Goal: Transaction & Acquisition: Purchase product/service

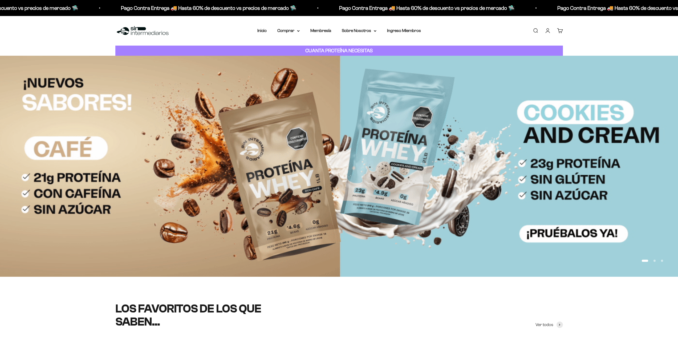
click at [546, 29] on link "Iniciar sesión" at bounding box center [548, 31] width 6 height 6
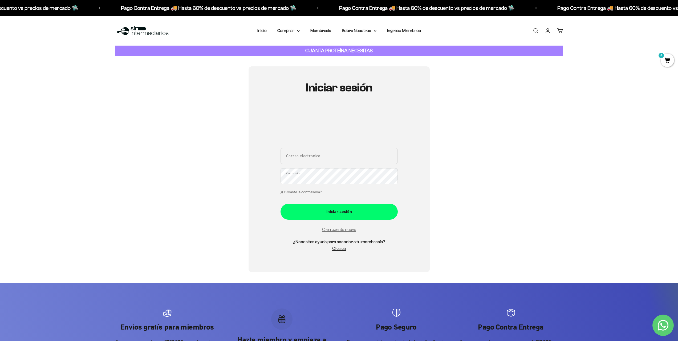
click at [320, 160] on input "Correo electrónico" at bounding box center [338, 156] width 117 height 16
type input "ale"
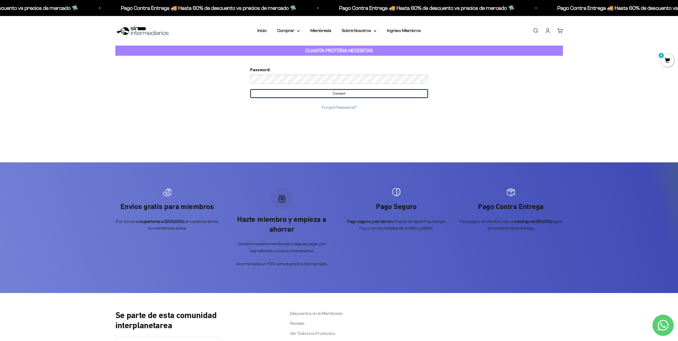
click at [337, 95] on input "Connect" at bounding box center [339, 93] width 178 height 9
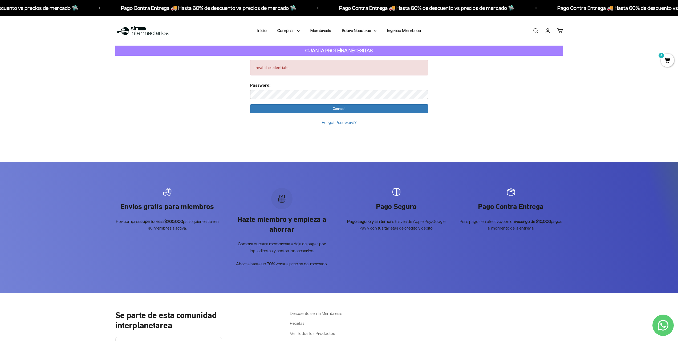
click at [548, 31] on link "Iniciar sesión" at bounding box center [548, 31] width 6 height 6
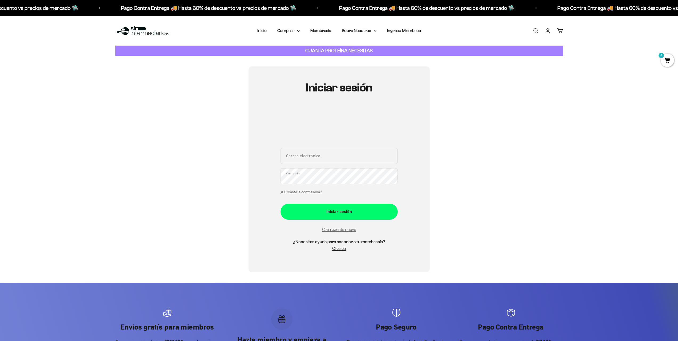
click at [332, 159] on input "Correo electrónico" at bounding box center [338, 156] width 117 height 16
type input "[EMAIL_ADDRESS][DOMAIN_NAME]"
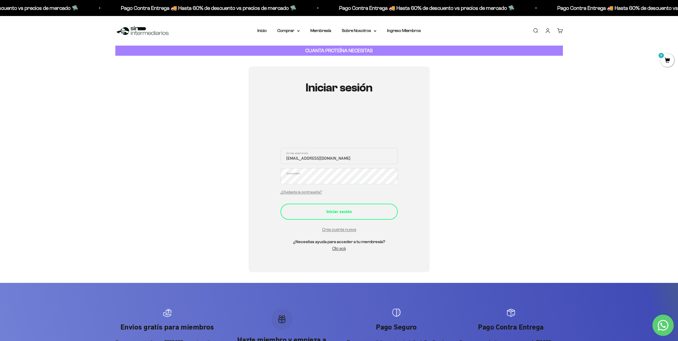
click at [352, 211] on div "Iniciar sesión" at bounding box center [339, 211] width 96 height 7
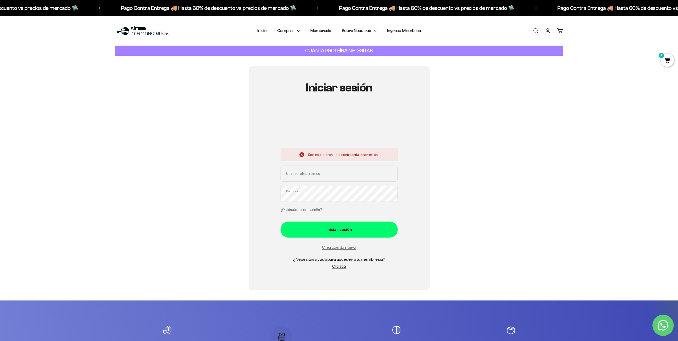
click at [316, 210] on link "¿Olvidaste la contraseña?" at bounding box center [300, 210] width 41 height 4
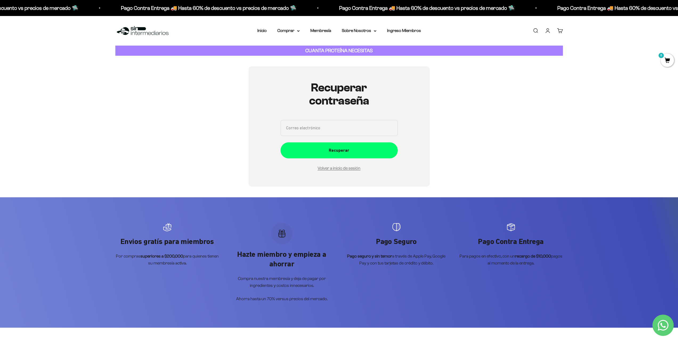
click at [334, 129] on input "Correo electrónico" at bounding box center [338, 128] width 117 height 16
type input "alexanderrozoh@gmail.com"
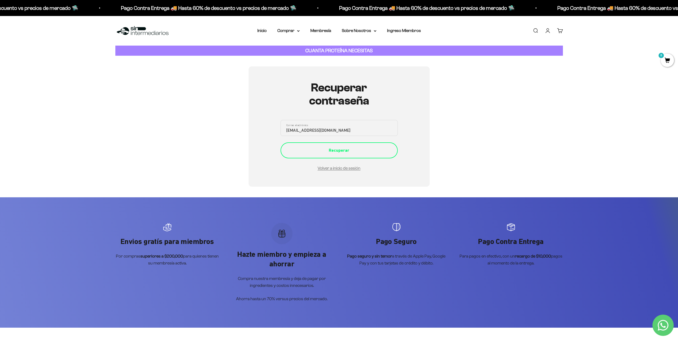
click at [348, 152] on div "Recuperar" at bounding box center [339, 150] width 96 height 7
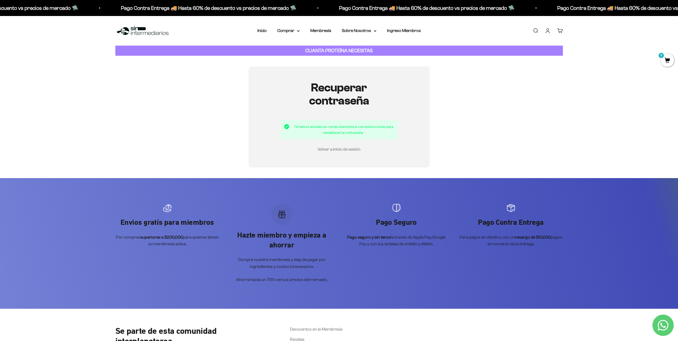
click at [351, 151] on link "Volver a inicio de sesión" at bounding box center [339, 149] width 43 height 5
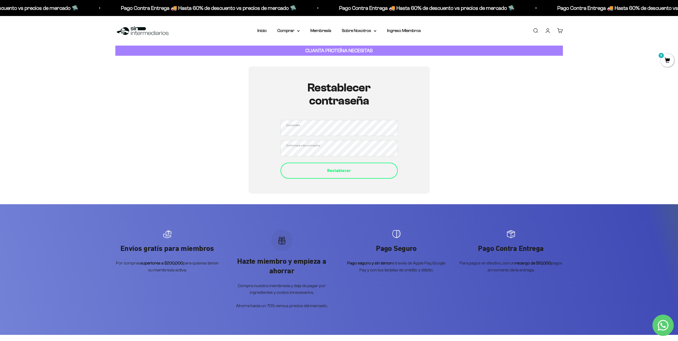
click at [339, 173] on div "Restablecer" at bounding box center [339, 170] width 96 height 7
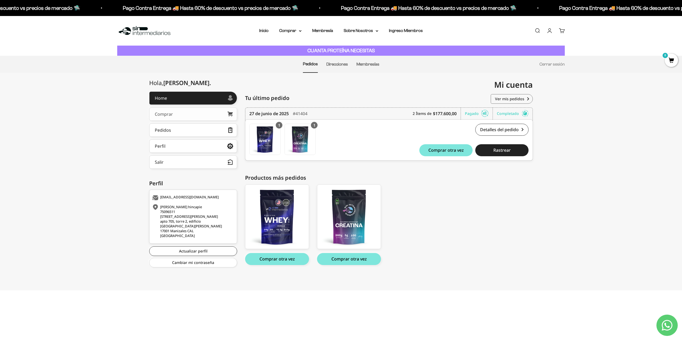
click at [177, 113] on link "Comprar" at bounding box center [193, 113] width 88 height 13
click at [169, 116] on div "Comprar" at bounding box center [164, 114] width 18 height 4
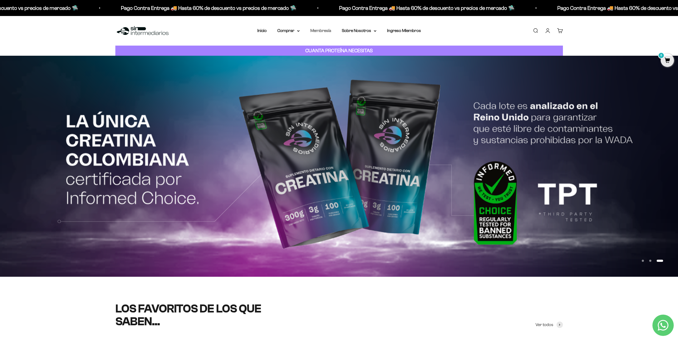
click at [324, 30] on link "Membresía" at bounding box center [320, 30] width 21 height 5
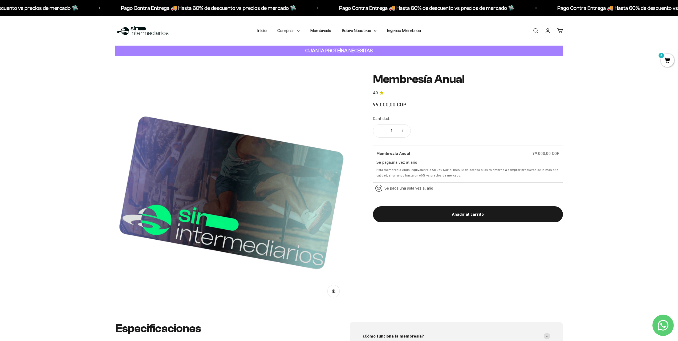
click at [289, 30] on summary "Comprar" at bounding box center [288, 30] width 22 height 7
click at [548, 31] on link "Cuenta" at bounding box center [548, 31] width 6 height 6
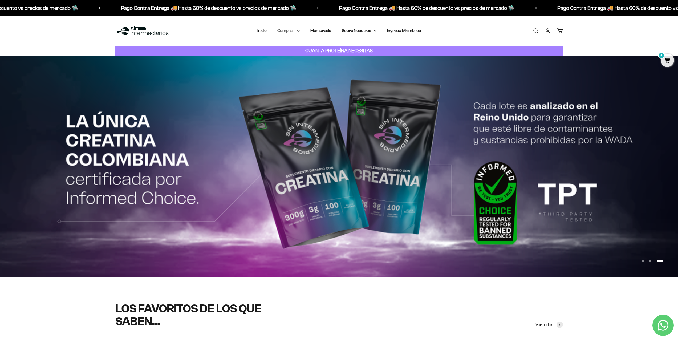
click at [298, 30] on summary "Comprar" at bounding box center [288, 30] width 22 height 7
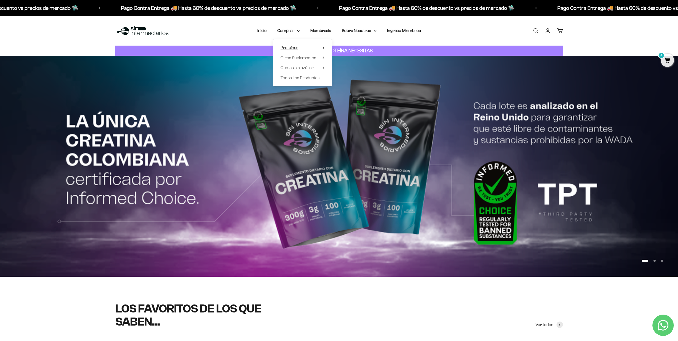
click at [293, 47] on span "Proteínas" at bounding box center [289, 47] width 18 height 5
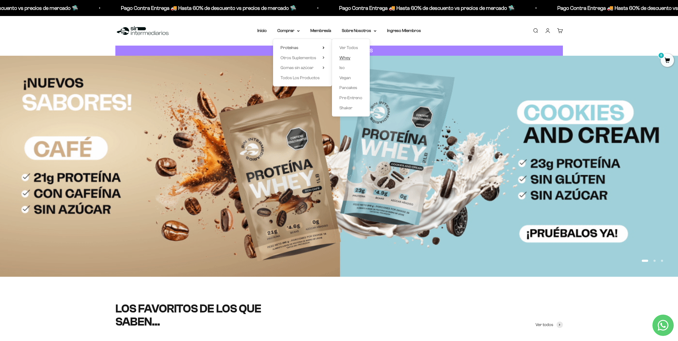
click at [351, 56] on link "Whey" at bounding box center [350, 57] width 23 height 7
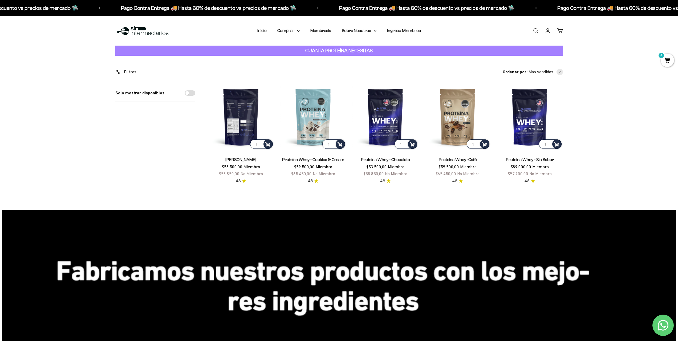
click at [238, 126] on img at bounding box center [241, 117] width 66 height 66
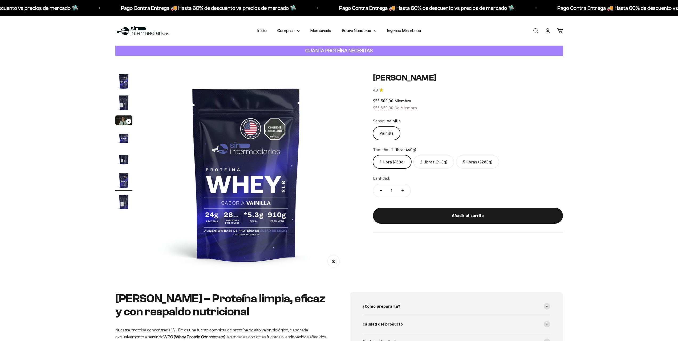
scroll to position [0, 1043]
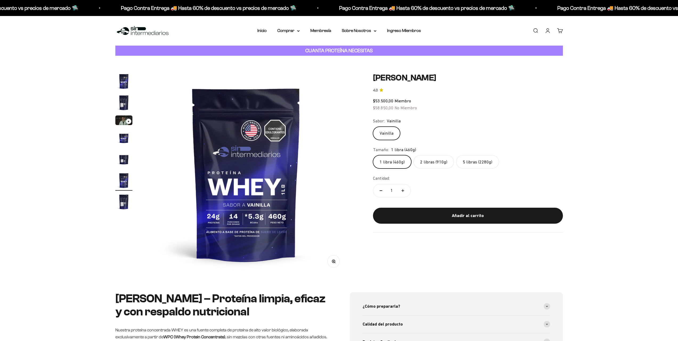
click at [436, 162] on label "2 libras (910g)" at bounding box center [433, 161] width 40 height 13
click at [373, 155] on input "2 libras (910g)" at bounding box center [373, 155] width 0 height 0
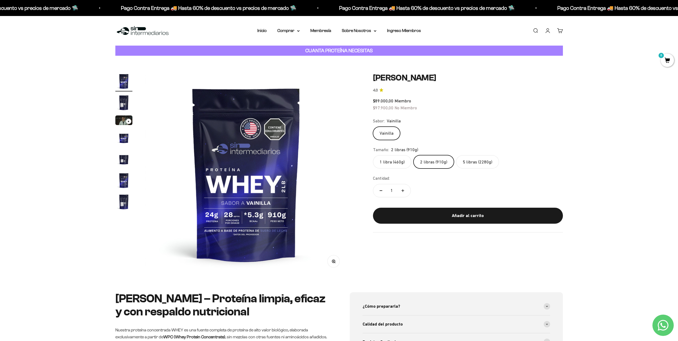
click at [478, 162] on label "5 libras (2280g)" at bounding box center [477, 161] width 43 height 13
click at [373, 155] on input "5 libras (2280g)" at bounding box center [373, 155] width 0 height 0
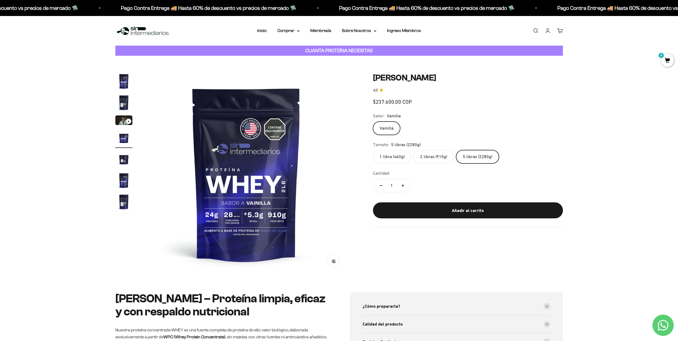
scroll to position [0, 626]
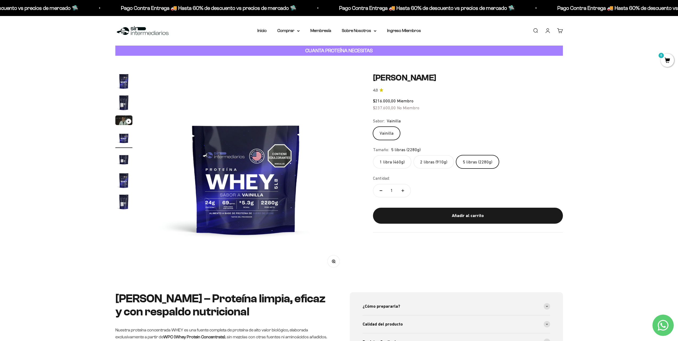
click at [436, 161] on label "2 libras (910g)" at bounding box center [433, 161] width 40 height 13
click at [373, 155] on input "2 libras (910g)" at bounding box center [373, 155] width 0 height 0
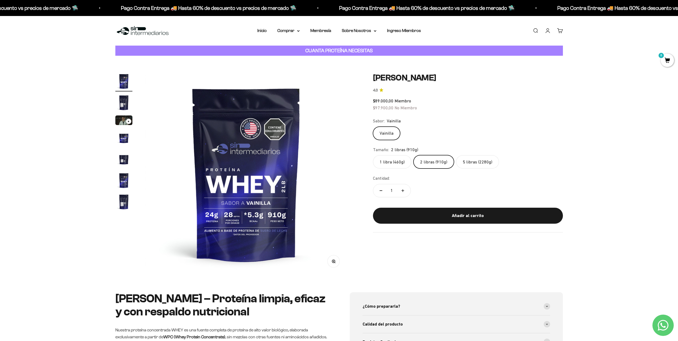
drag, startPoint x: 491, startPoint y: 218, endPoint x: 493, endPoint y: 179, distance: 38.9
click at [491, 218] on div "Añadir al carrito" at bounding box center [468, 215] width 169 height 7
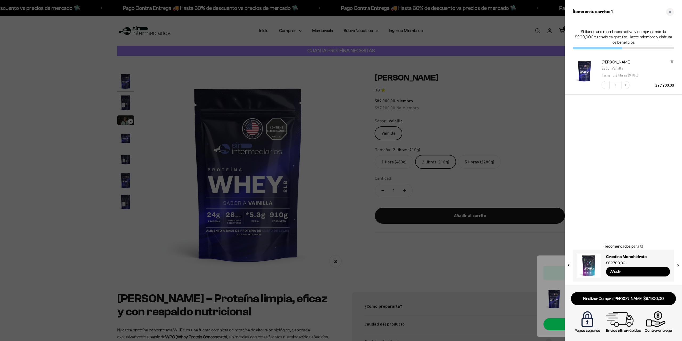
click at [500, 96] on div at bounding box center [341, 170] width 682 height 341
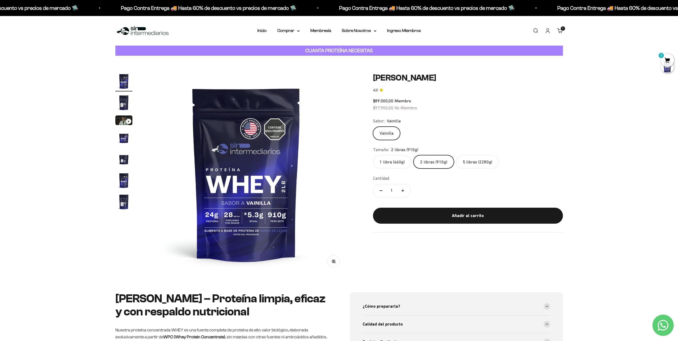
click at [300, 32] on nav "Inicio Comprar Proteínas Ver Todos Whey Iso Vegan" at bounding box center [339, 30] width 164 height 7
click at [297, 30] on icon at bounding box center [298, 31] width 3 height 2
click at [324, 47] on icon at bounding box center [324, 47] width 2 height 3
click at [350, 58] on link "Whey" at bounding box center [350, 57] width 23 height 7
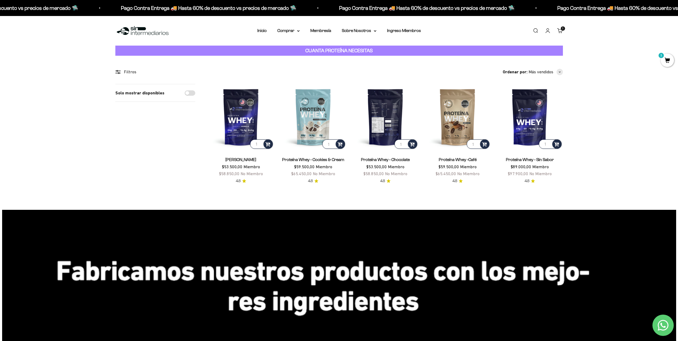
click at [392, 129] on img at bounding box center [385, 117] width 66 height 66
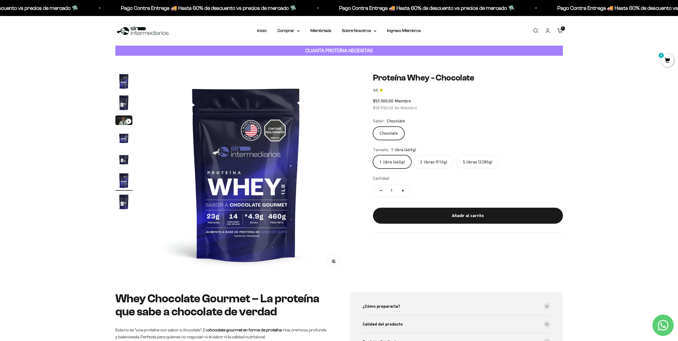
click at [433, 162] on label "2 libras (910g)" at bounding box center [433, 161] width 40 height 13
click at [373, 155] on input "2 libras (910g)" at bounding box center [373, 155] width 0 height 0
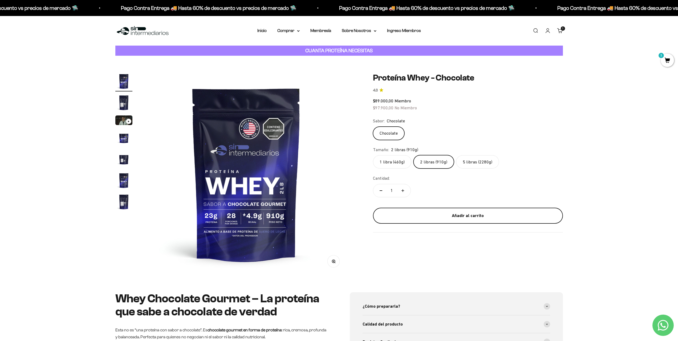
click at [475, 214] on div "Añadir al carrito" at bounding box center [468, 215] width 169 height 7
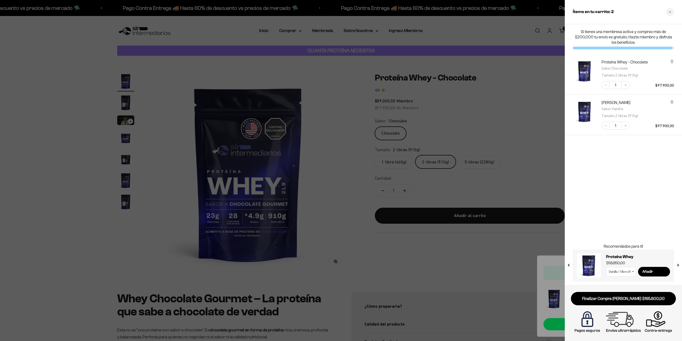
click at [325, 177] on div at bounding box center [341, 170] width 682 height 341
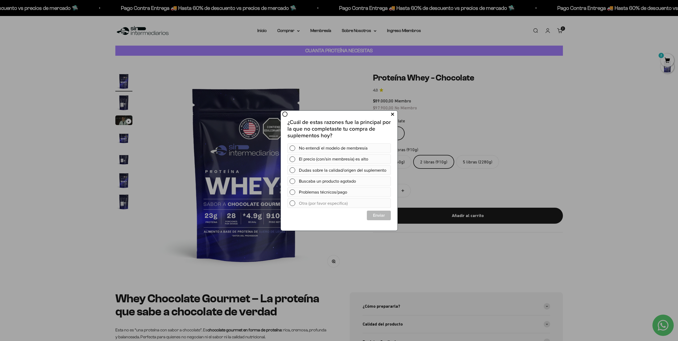
click at [392, 113] on icon at bounding box center [392, 114] width 3 height 7
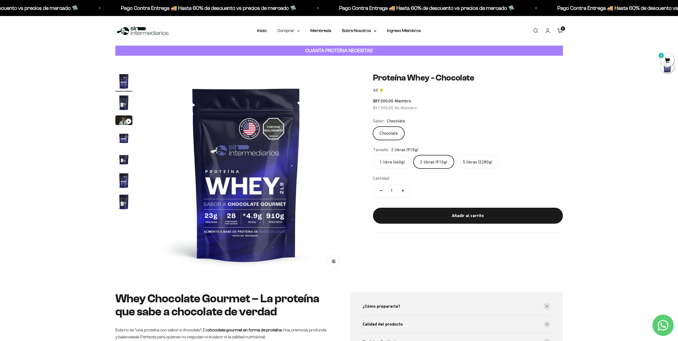
click at [298, 32] on icon at bounding box center [298, 31] width 3 height 2
click at [307, 56] on span "Otros Suplementos" at bounding box center [298, 57] width 36 height 5
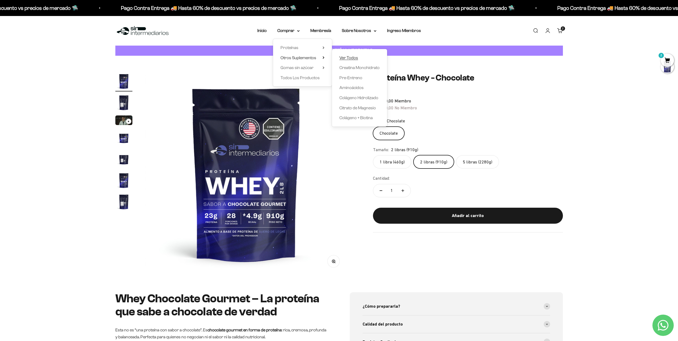
click at [349, 58] on span "Ver Todos" at bounding box center [348, 57] width 19 height 5
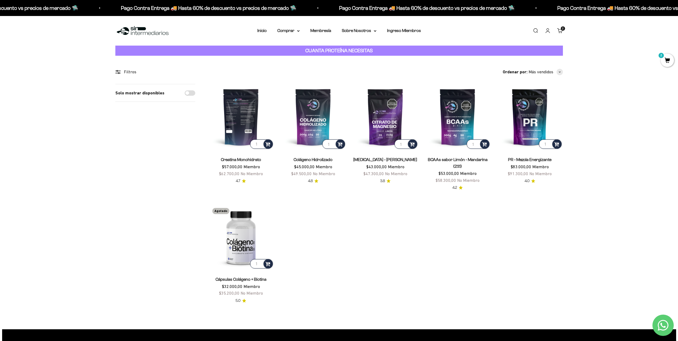
click at [239, 137] on img at bounding box center [241, 117] width 66 height 66
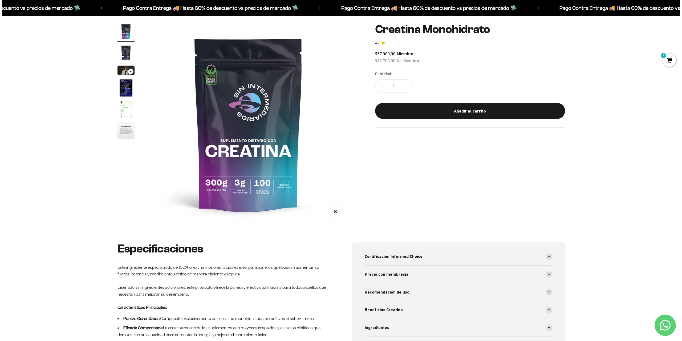
scroll to position [80, 0]
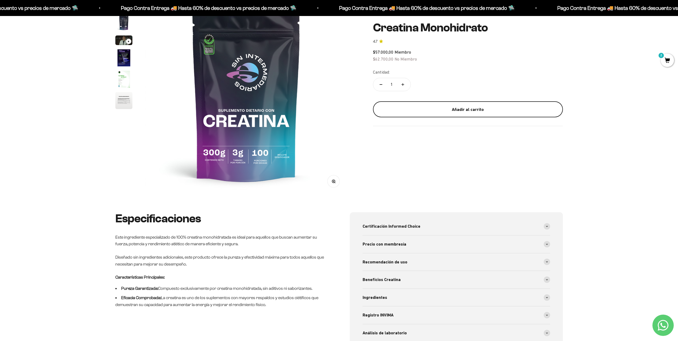
click at [461, 110] on div "Añadir al carrito" at bounding box center [468, 109] width 169 height 7
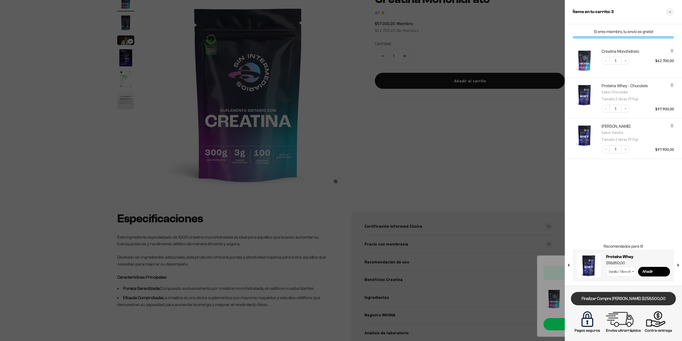
click at [632, 299] on link "Finalizar Compra Segura $258.500,00" at bounding box center [623, 299] width 105 height 14
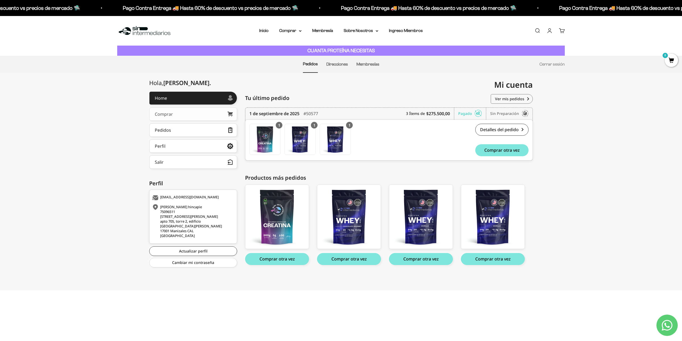
click at [178, 115] on link "Comprar" at bounding box center [193, 113] width 88 height 13
click at [165, 132] on div "Pedidos" at bounding box center [163, 130] width 16 height 4
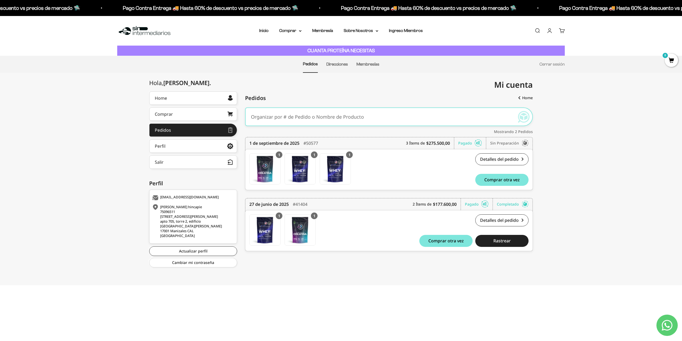
click at [550, 29] on link "Cuenta" at bounding box center [550, 31] width 6 height 6
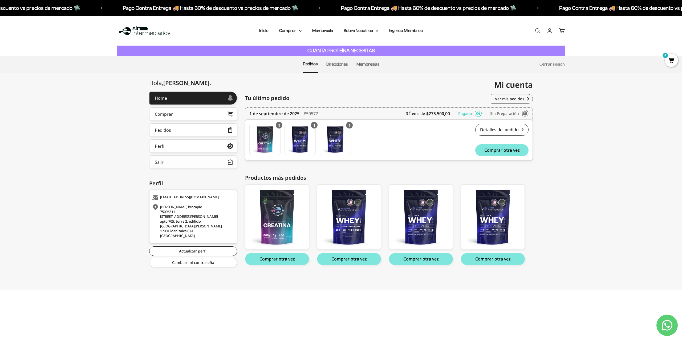
click at [201, 161] on button "Salir" at bounding box center [193, 161] width 88 height 13
